Goal: Information Seeking & Learning: Learn about a topic

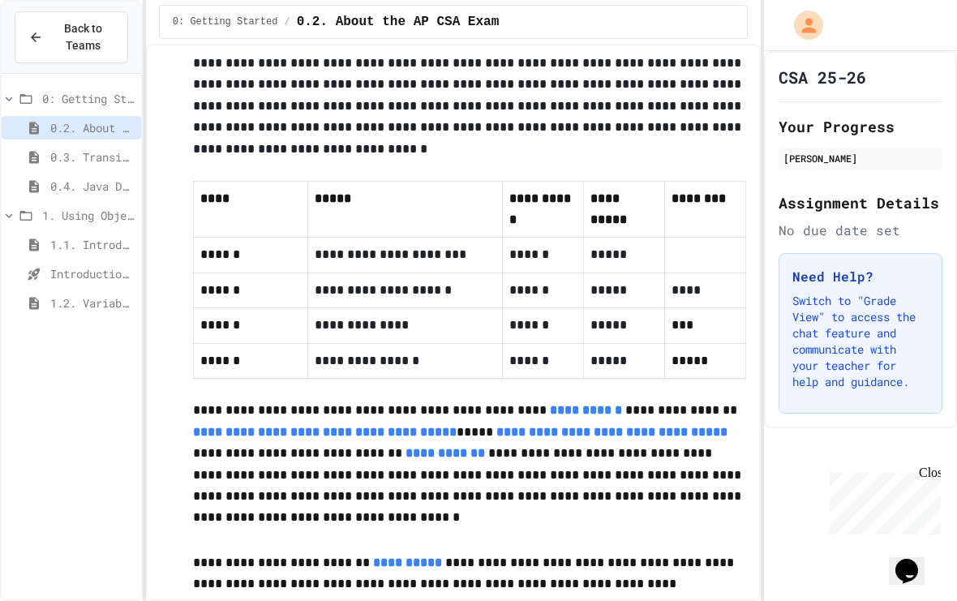
scroll to position [1096, 0]
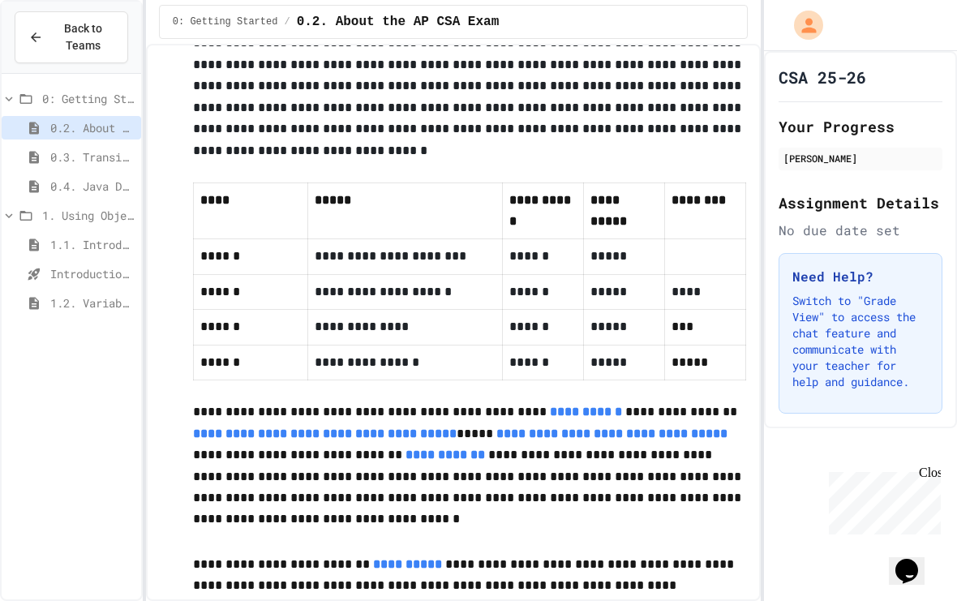
click at [100, 295] on span "1.2. Variables and Data Types" at bounding box center [92, 303] width 84 height 17
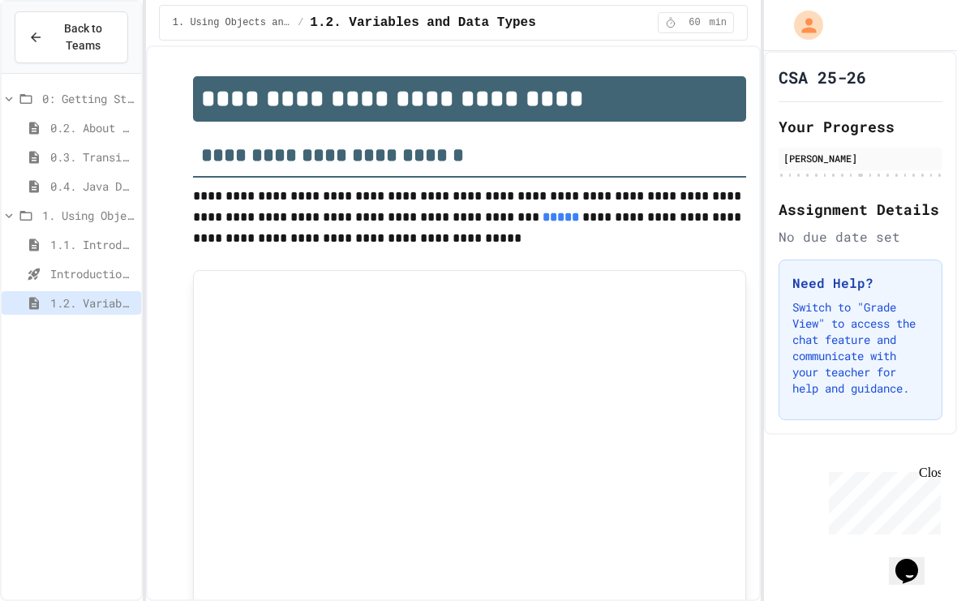
scroll to position [110, 0]
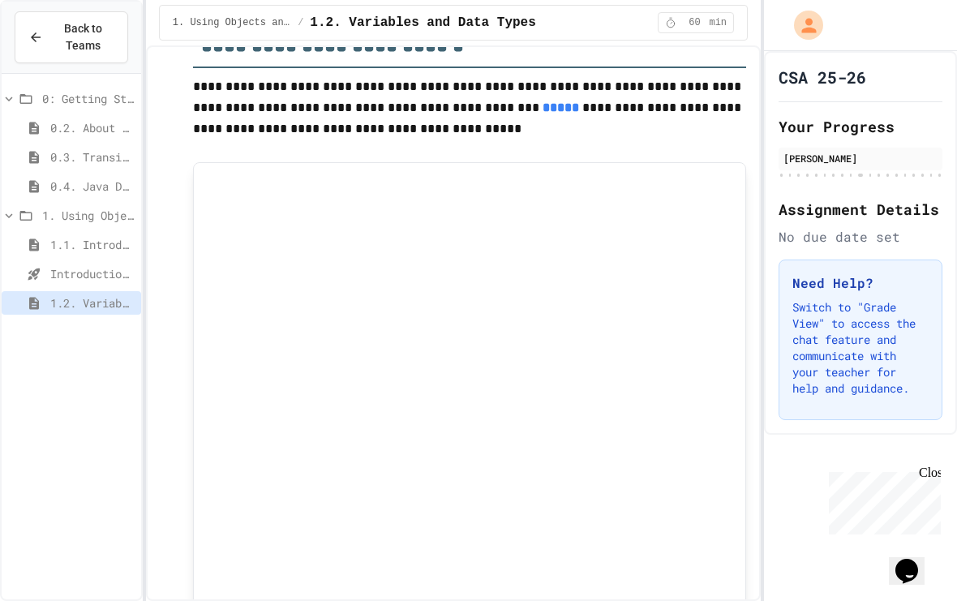
click at [70, 265] on span "Introduction to Algorithms, Programming, and Compilers" at bounding box center [92, 273] width 84 height 17
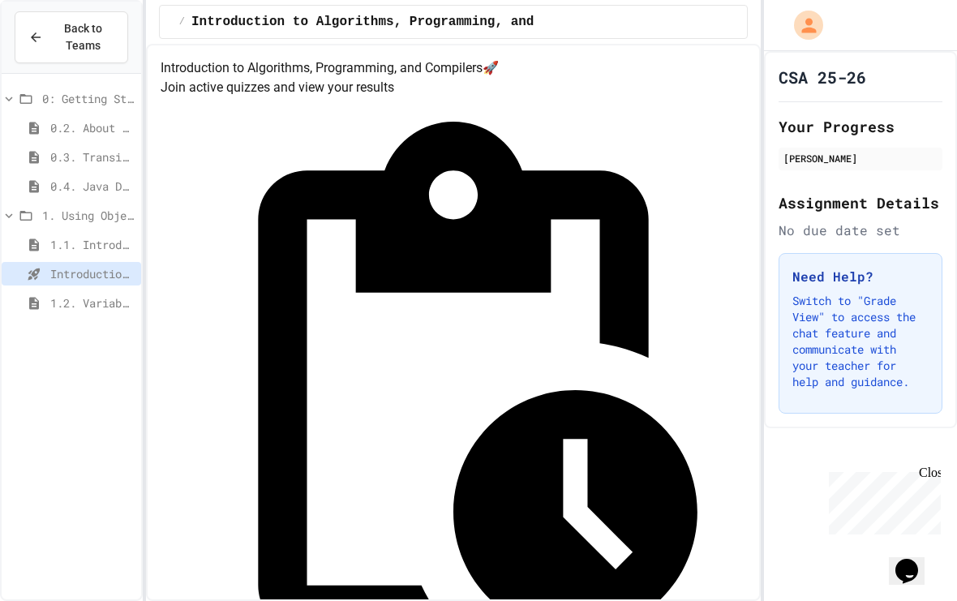
click at [76, 295] on span "1.2. Variables and Data Types" at bounding box center [92, 303] width 84 height 17
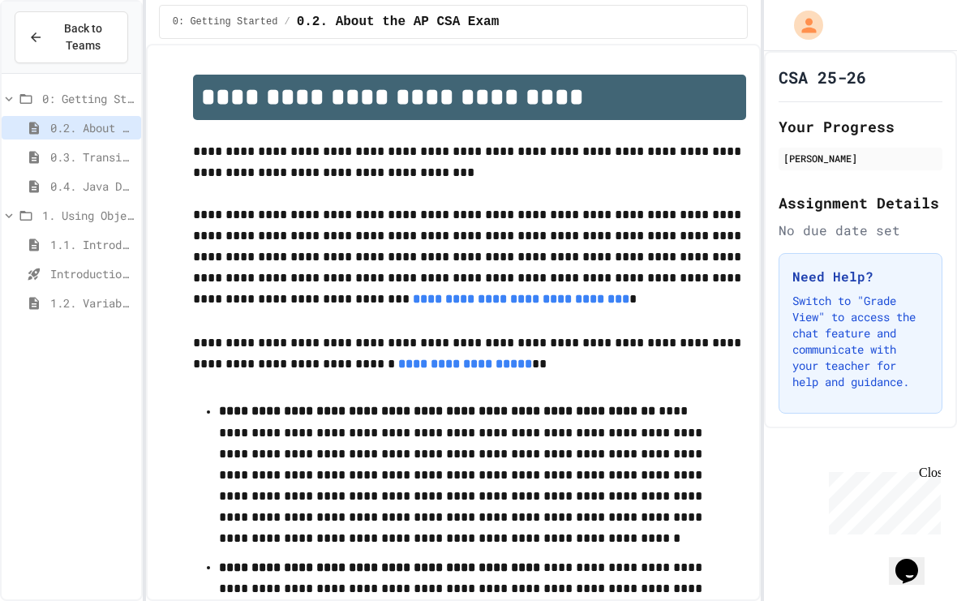
scroll to position [45, 0]
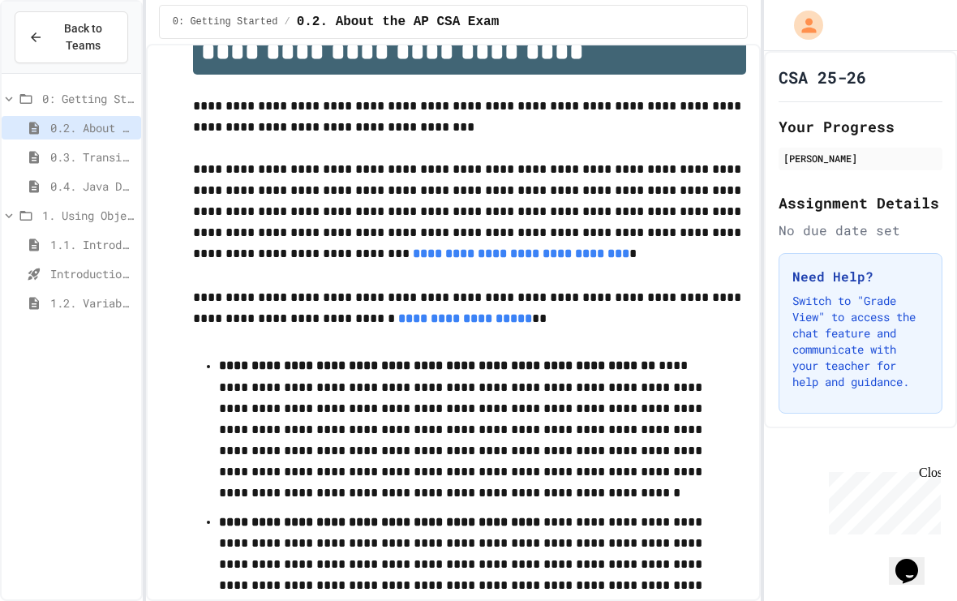
click at [97, 295] on span "1.2. Variables and Data Types" at bounding box center [92, 303] width 84 height 17
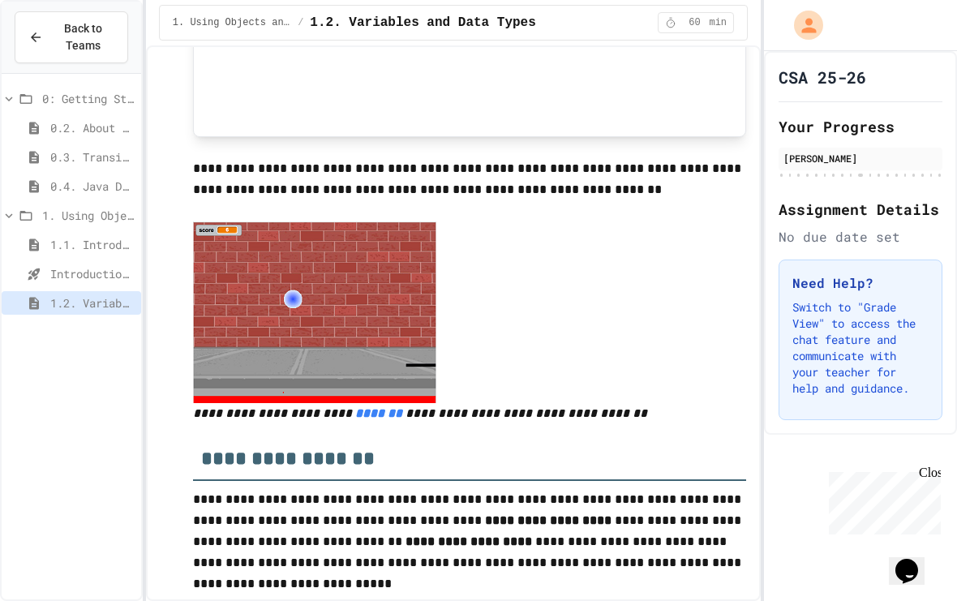
scroll to position [616, 0]
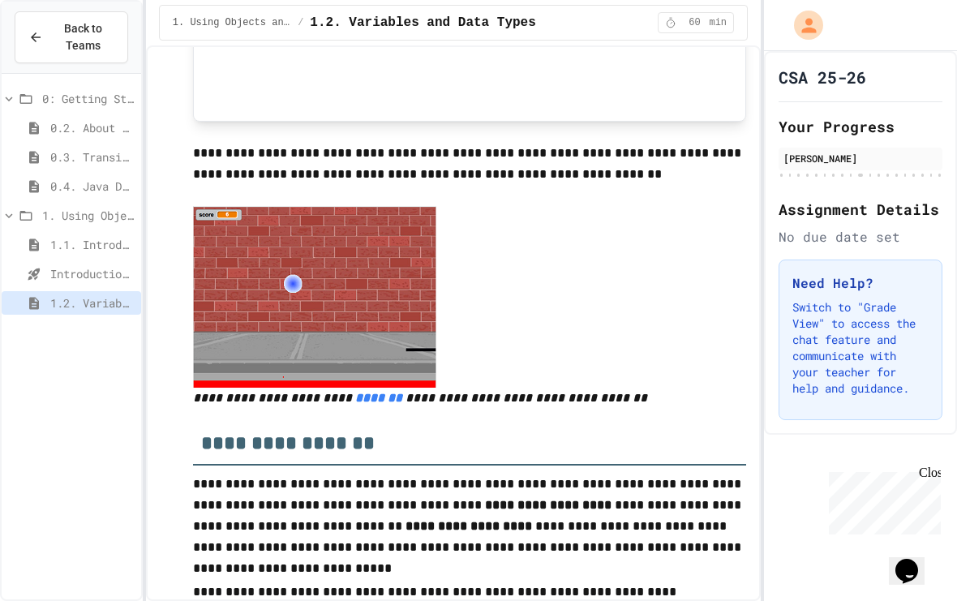
drag, startPoint x: 97, startPoint y: 270, endPoint x: 675, endPoint y: 264, distance: 577.7
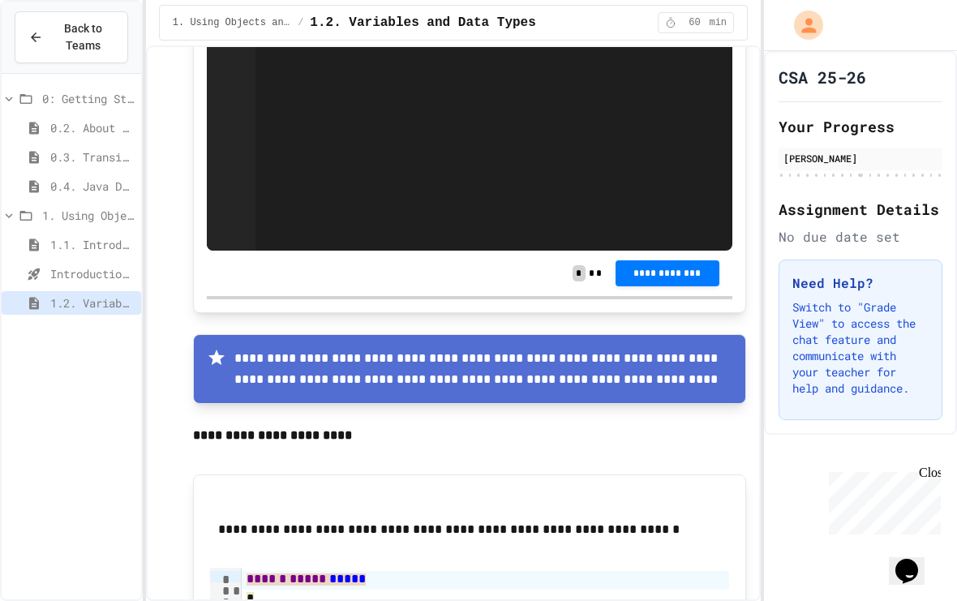
scroll to position [5316, 0]
